Goal: Information Seeking & Learning: Understand process/instructions

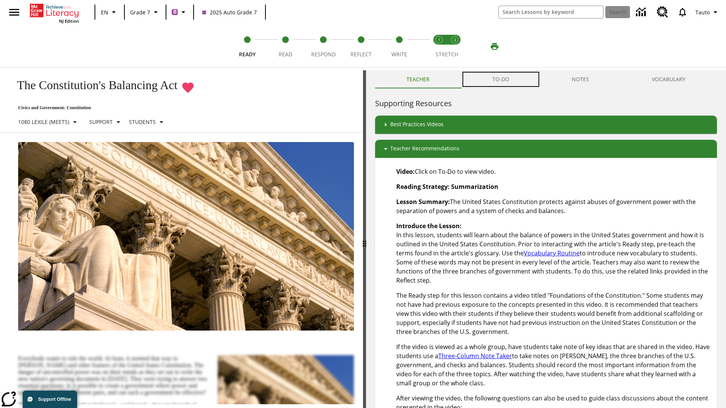
click at [501, 79] on button "TO-DO" at bounding box center [501, 79] width 80 height 18
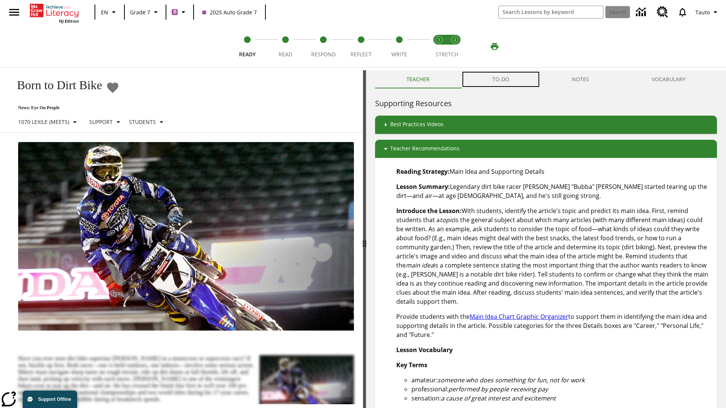
click at [501, 79] on button "TO-DO" at bounding box center [501, 79] width 80 height 18
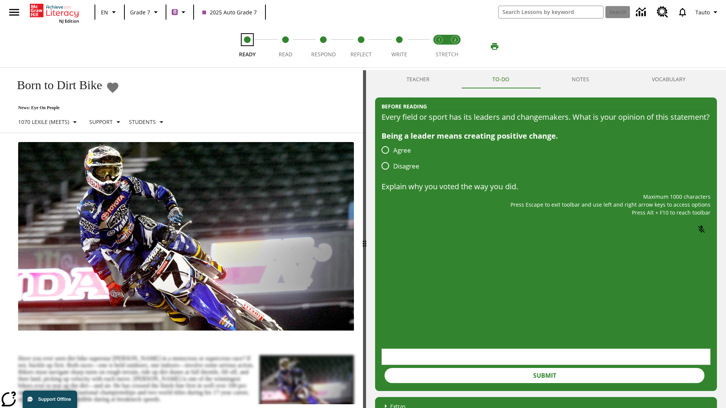
click at [247, 47] on span "Ready" at bounding box center [247, 52] width 17 height 14
click at [285, 47] on span "Read" at bounding box center [286, 52] width 14 height 14
